Goal: Information Seeking & Learning: Learn about a topic

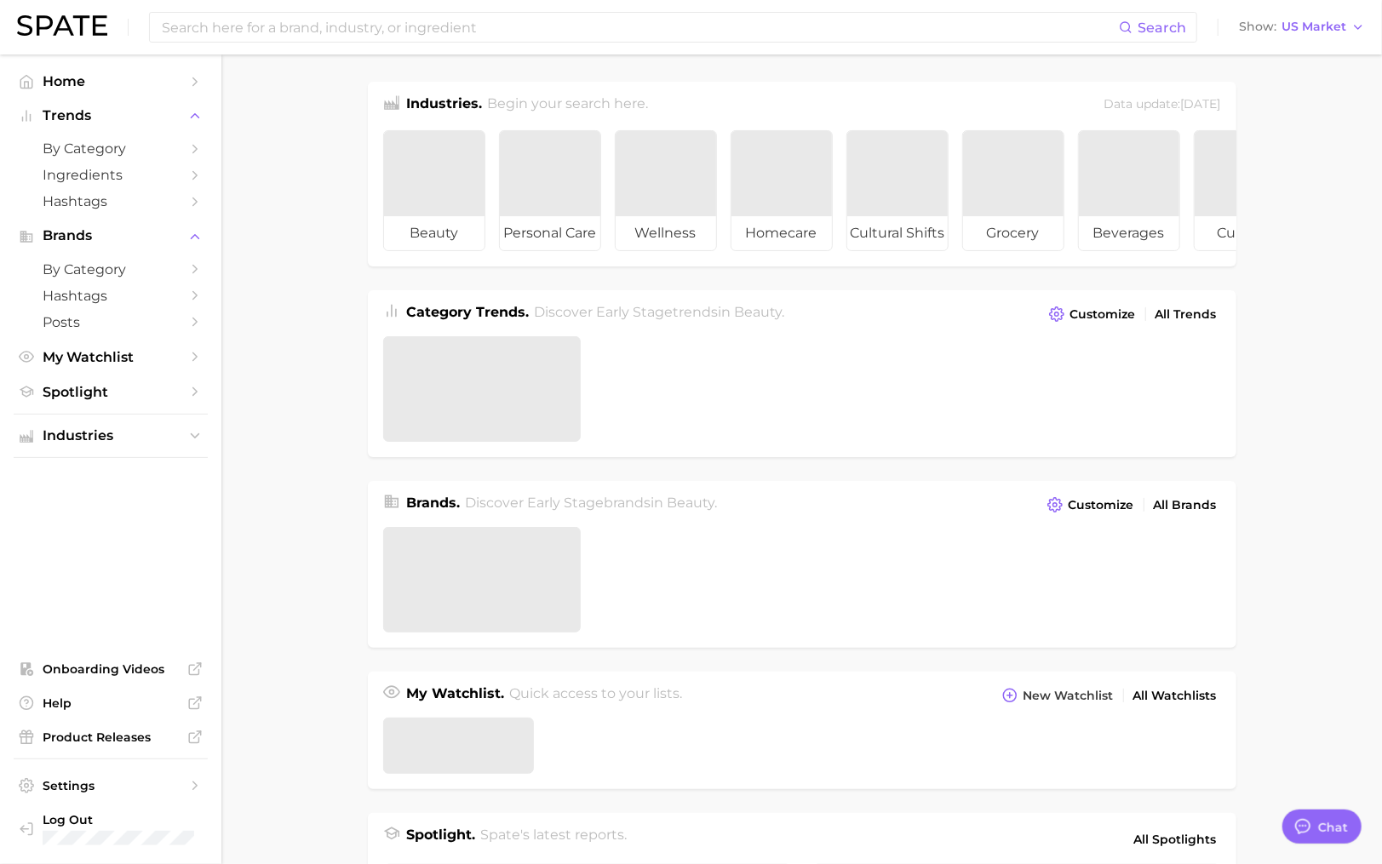
type textarea "x"
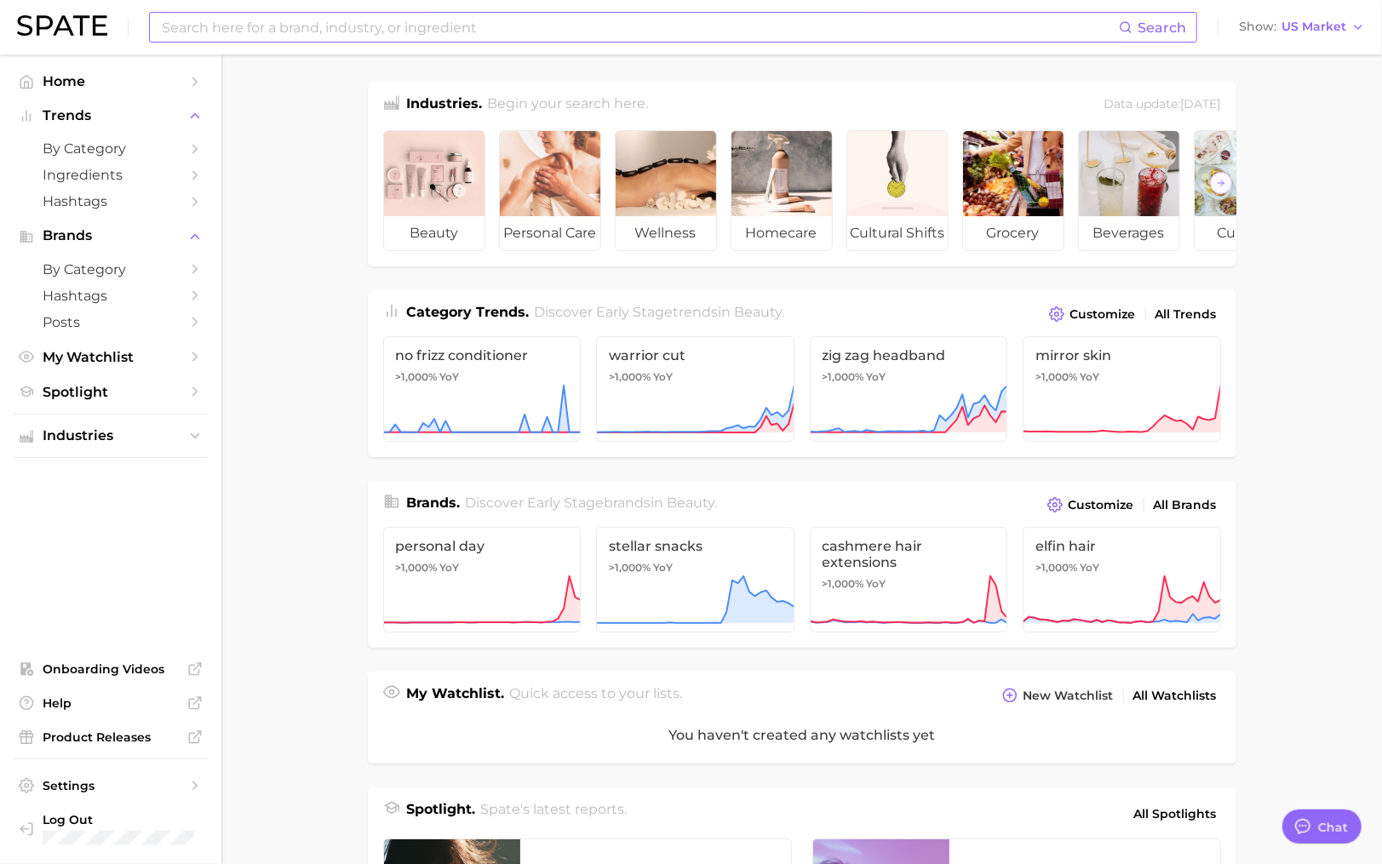
click at [175, 21] on input at bounding box center [639, 27] width 959 height 29
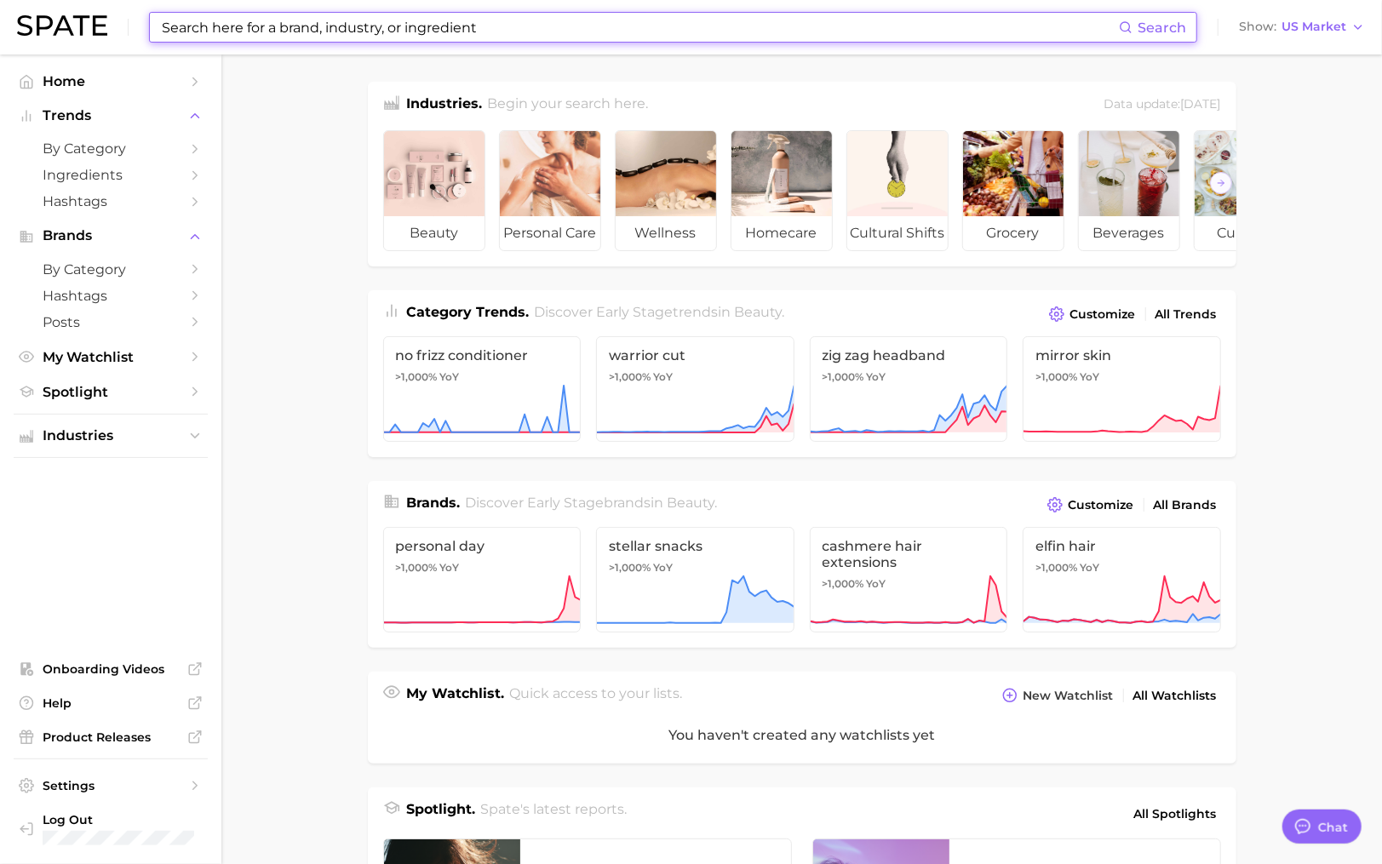
click at [185, 20] on input at bounding box center [639, 27] width 959 height 29
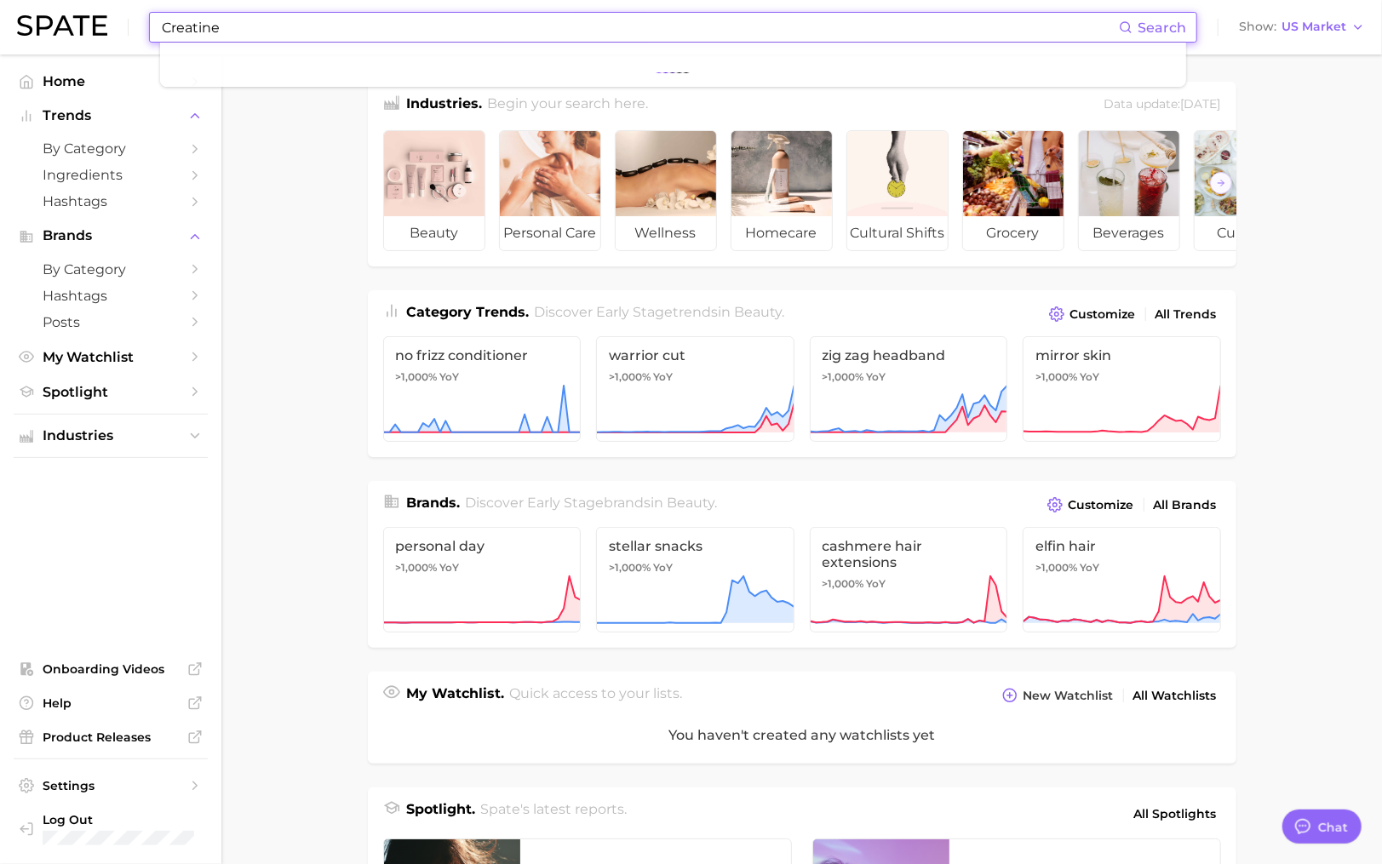
type input "Creatine"
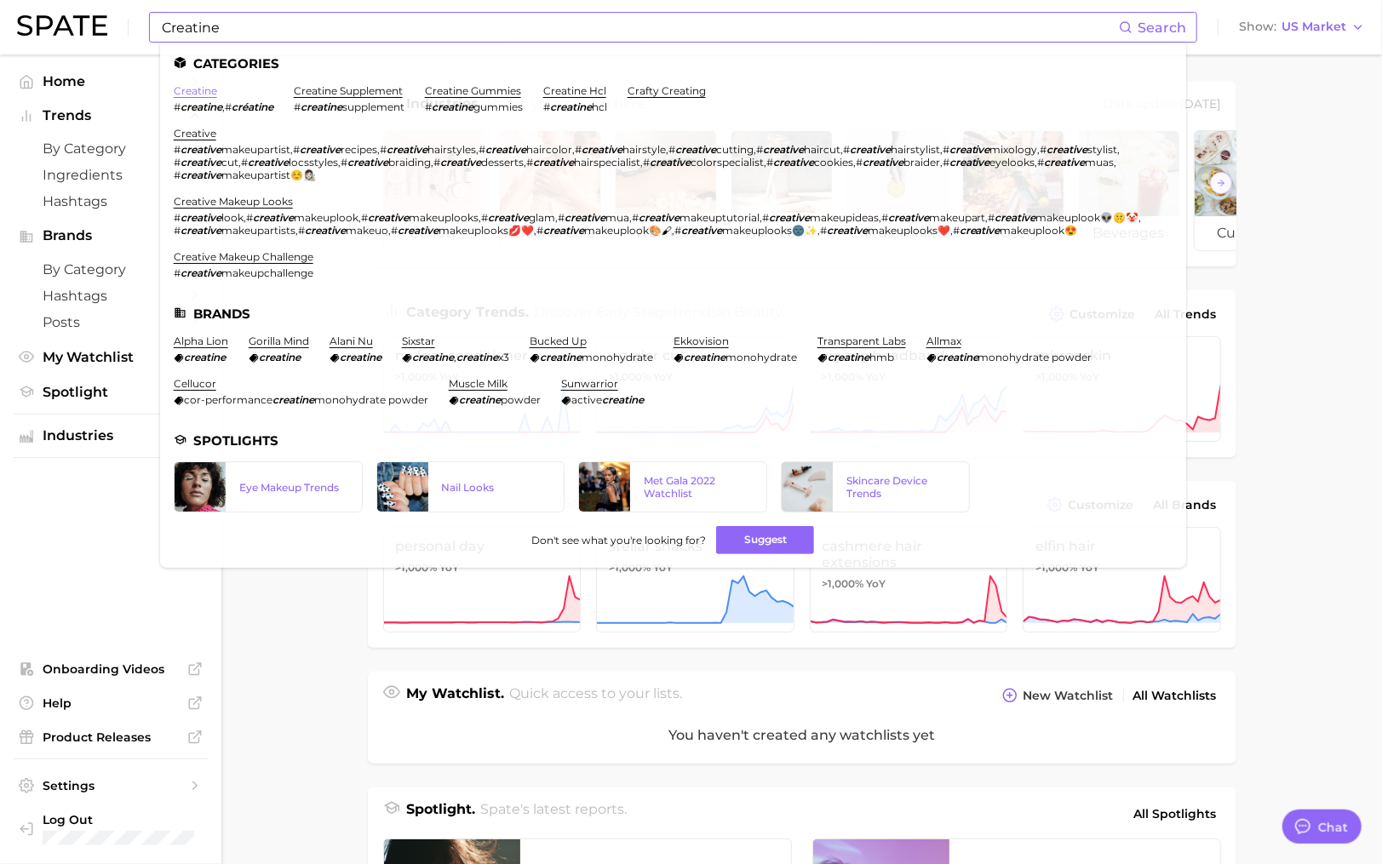
click at [197, 89] on link "creatine" at bounding box center [195, 90] width 43 height 13
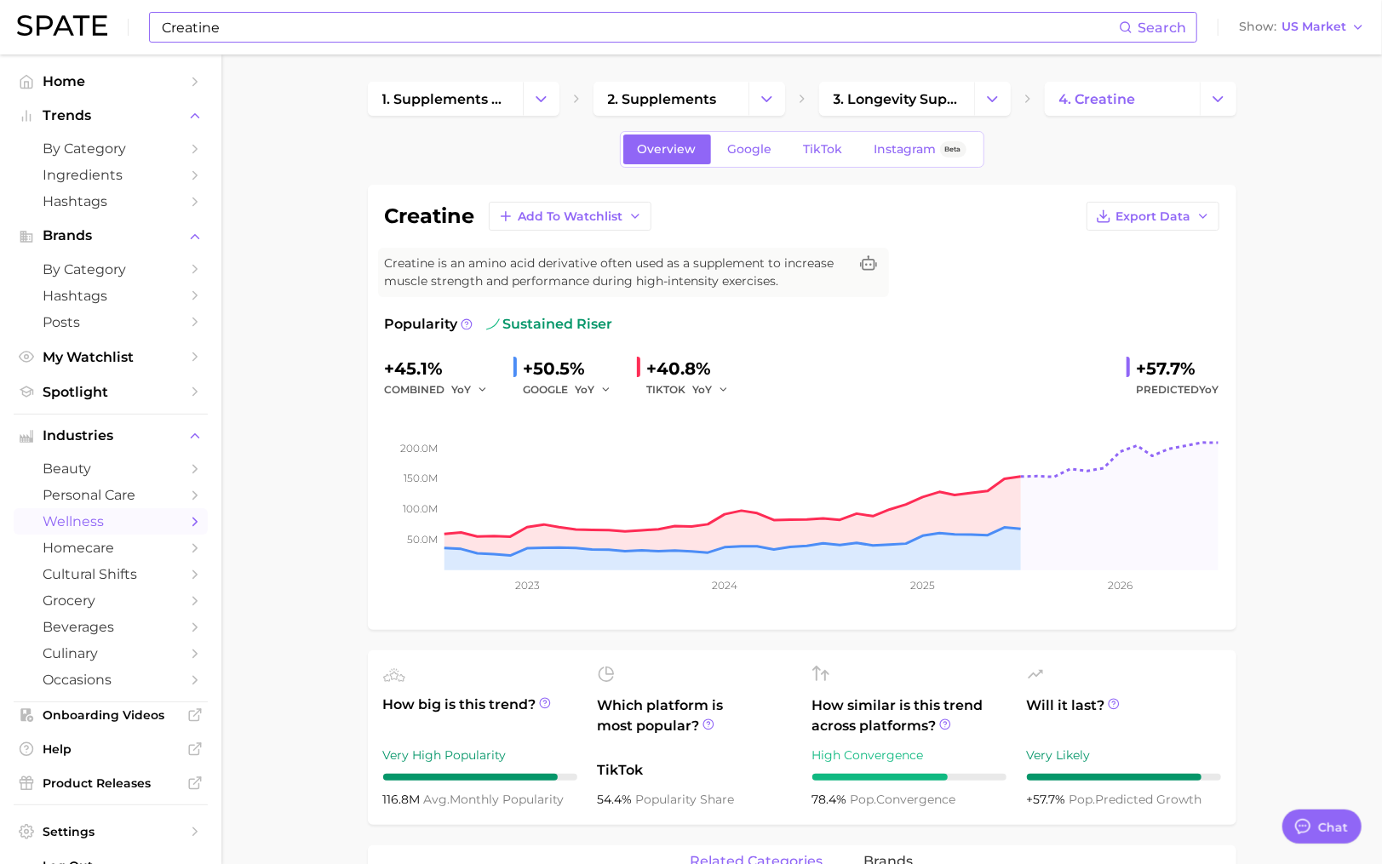
type textarea "x"
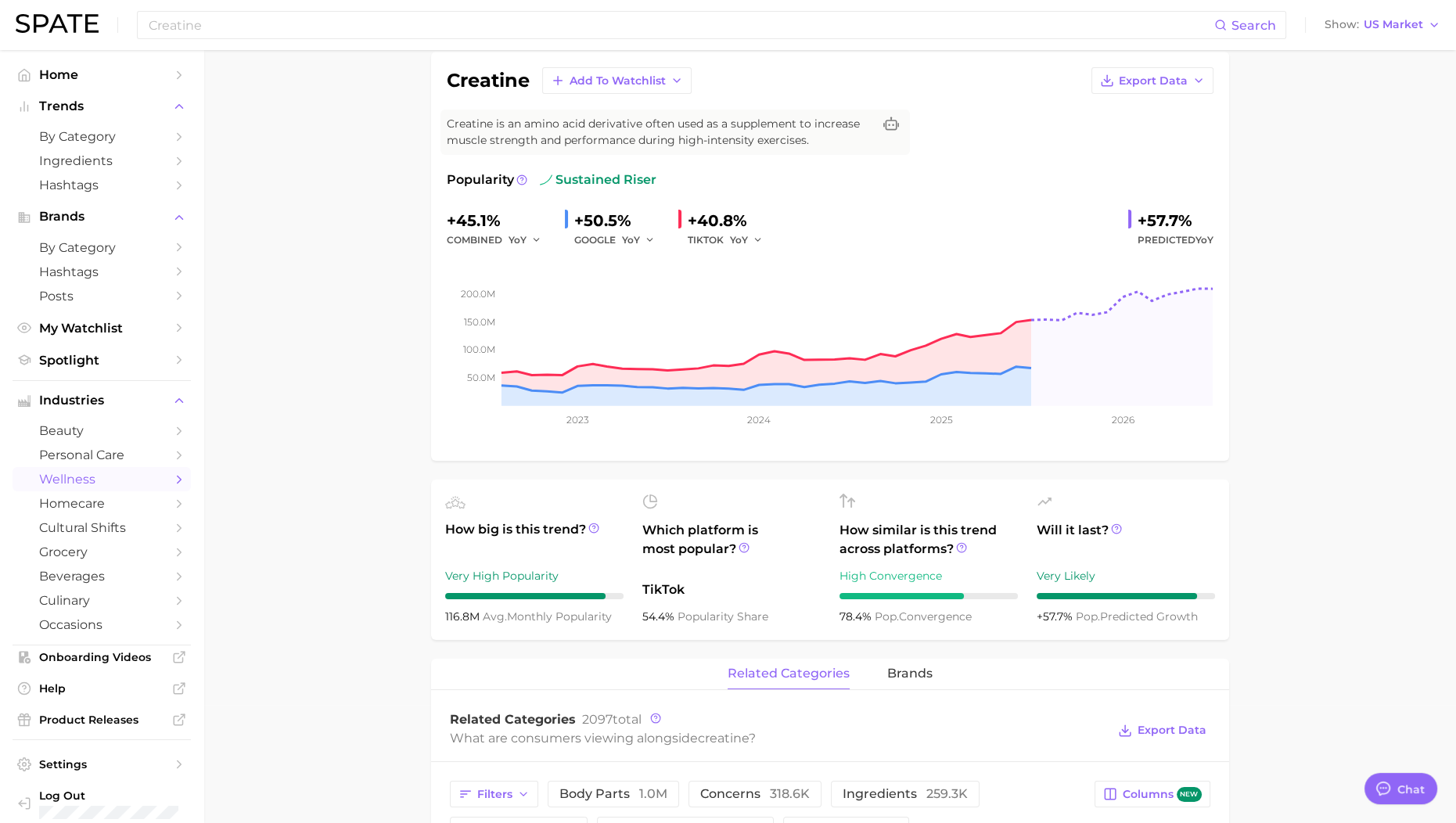
scroll to position [293, 0]
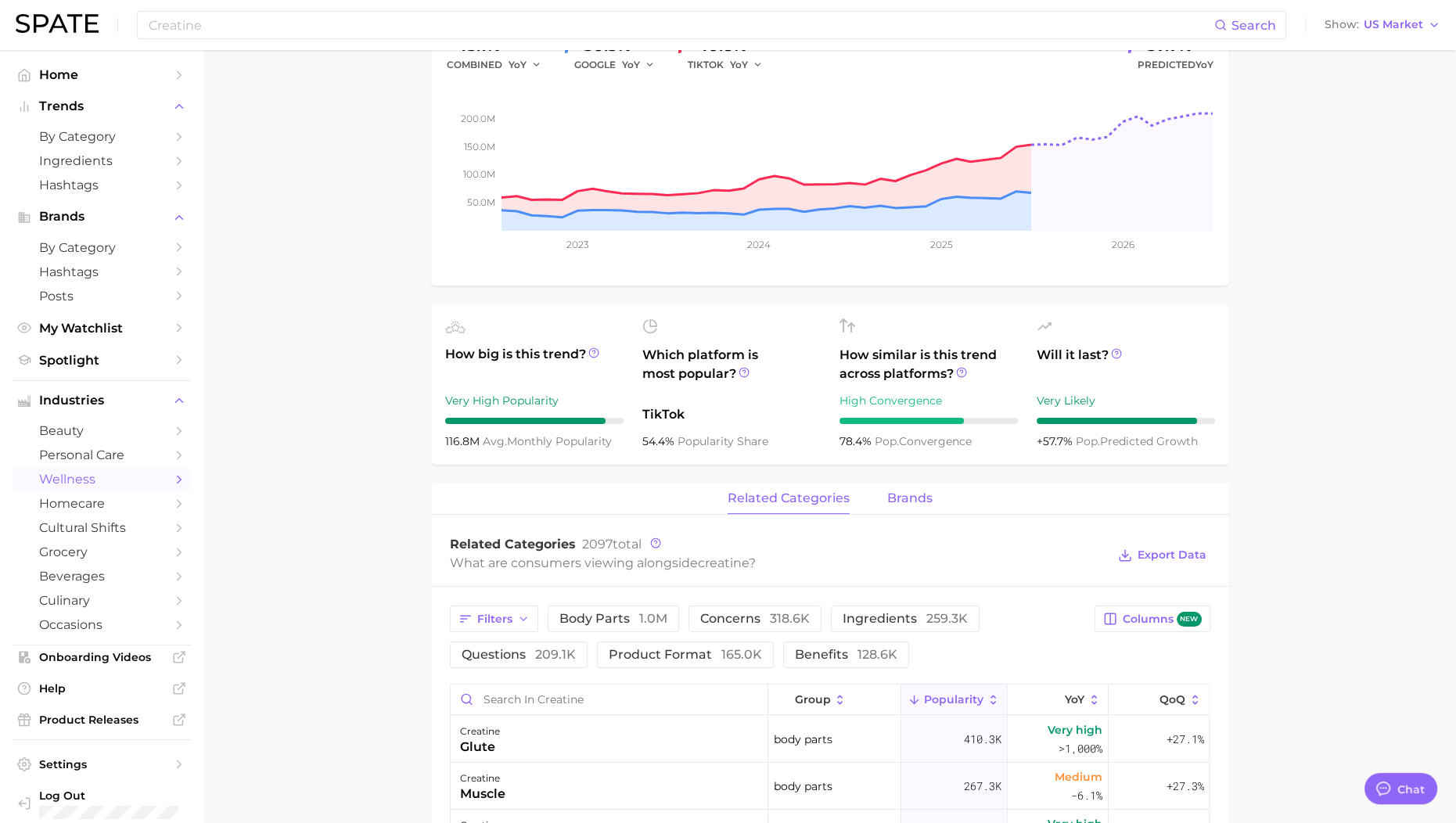
click at [903, 513] on button "brands" at bounding box center [909, 498] width 45 height 30
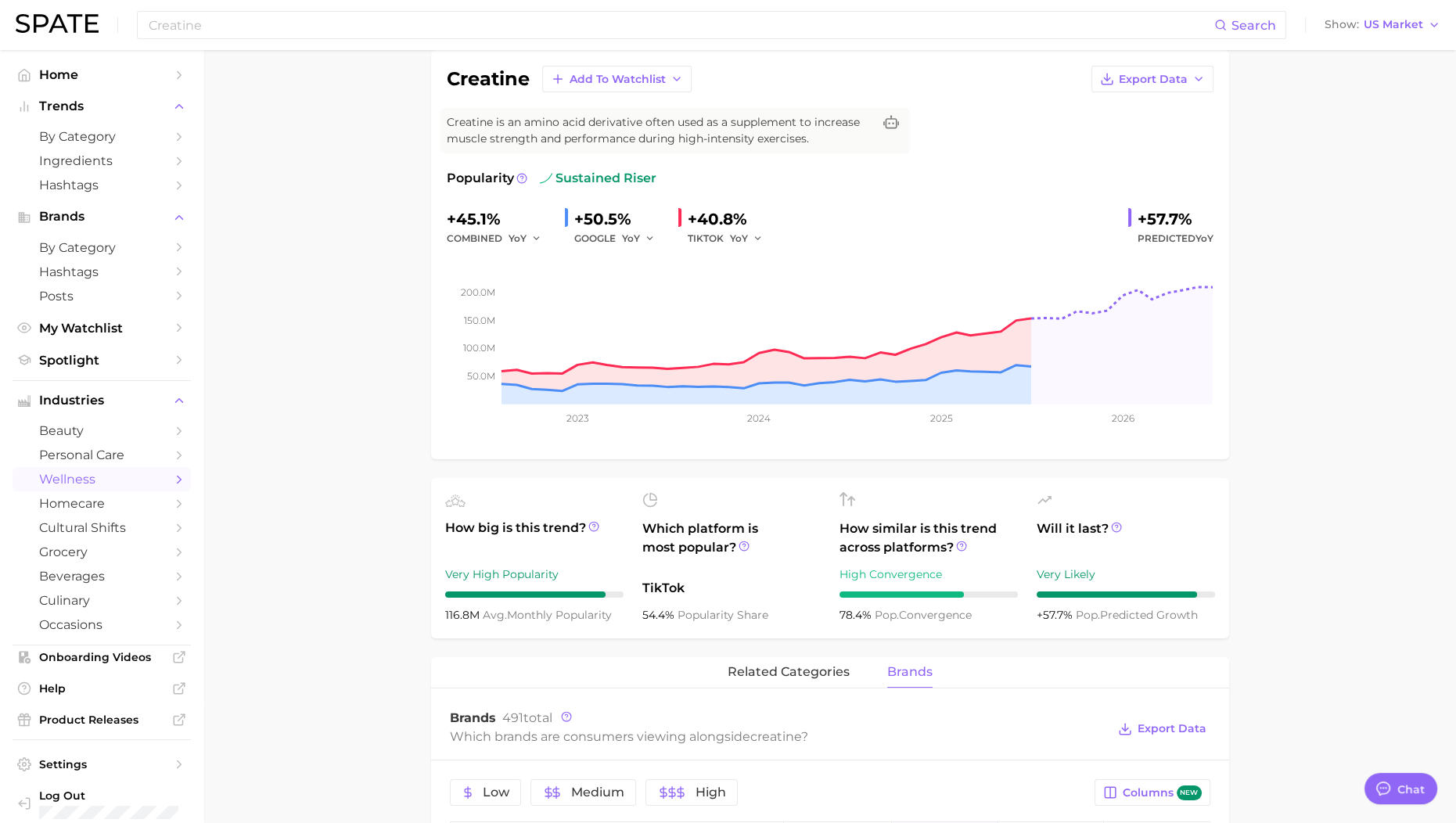
scroll to position [0, 0]
